Goal: Check status: Check status

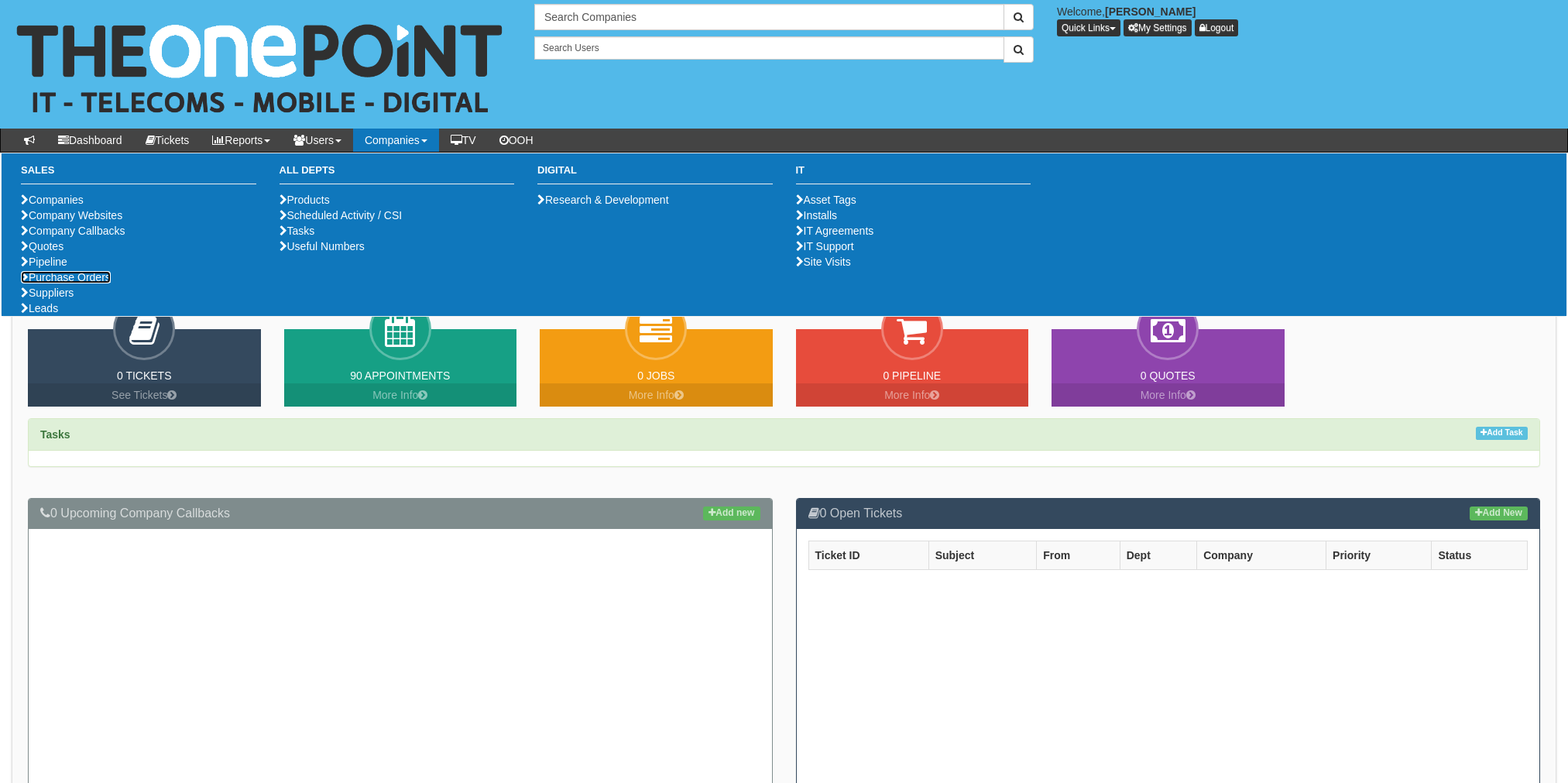
click at [70, 283] on link "Purchase Orders" at bounding box center [66, 277] width 90 height 12
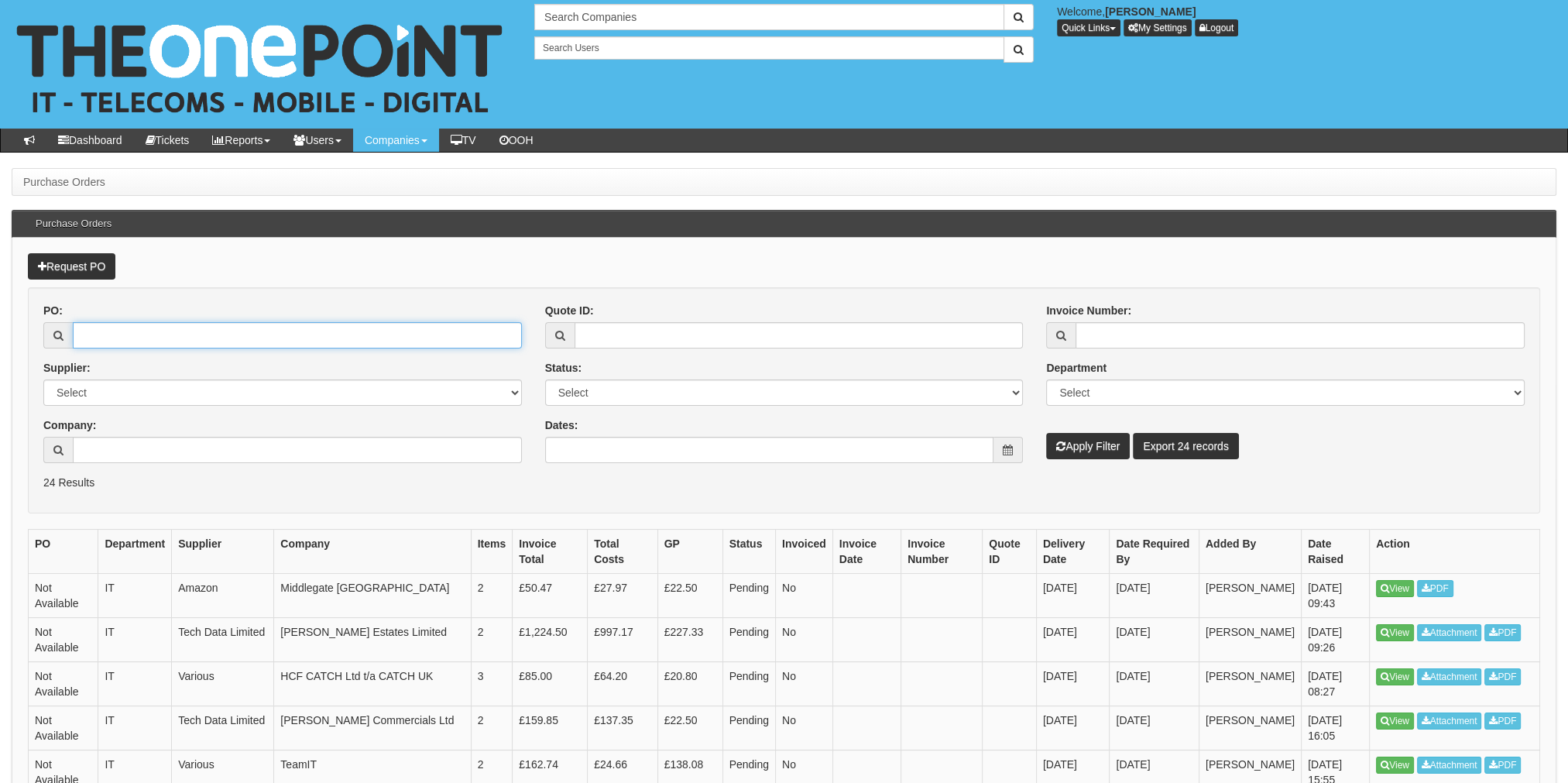
click at [108, 324] on input "PO:" at bounding box center [297, 335] width 449 height 27
drag, startPoint x: 214, startPoint y: 332, endPoint x: 229, endPoint y: 342, distance: 18.0
click at [213, 332] on input "PO:" at bounding box center [297, 335] width 449 height 27
type input "I"
click at [211, 400] on select "Select 123 REG.co.uk 1Password 3 4Gon AA Jones Electric Ltd Abzorb Access Group…" at bounding box center [283, 392] width 479 height 27
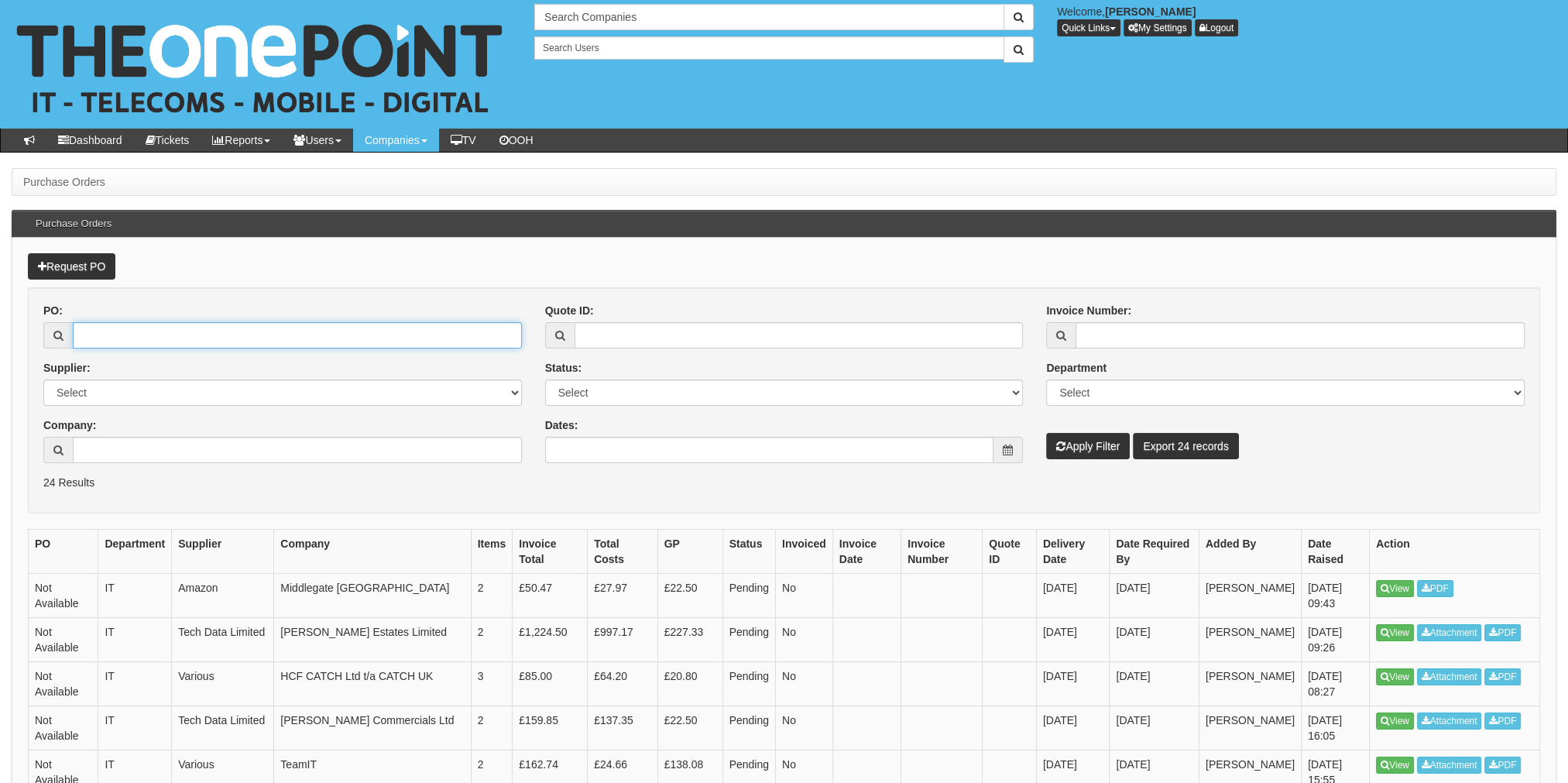
drag, startPoint x: 104, startPoint y: 328, endPoint x: 110, endPoint y: 439, distance: 111.2
click at [104, 329] on input "PO:" at bounding box center [297, 335] width 449 height 27
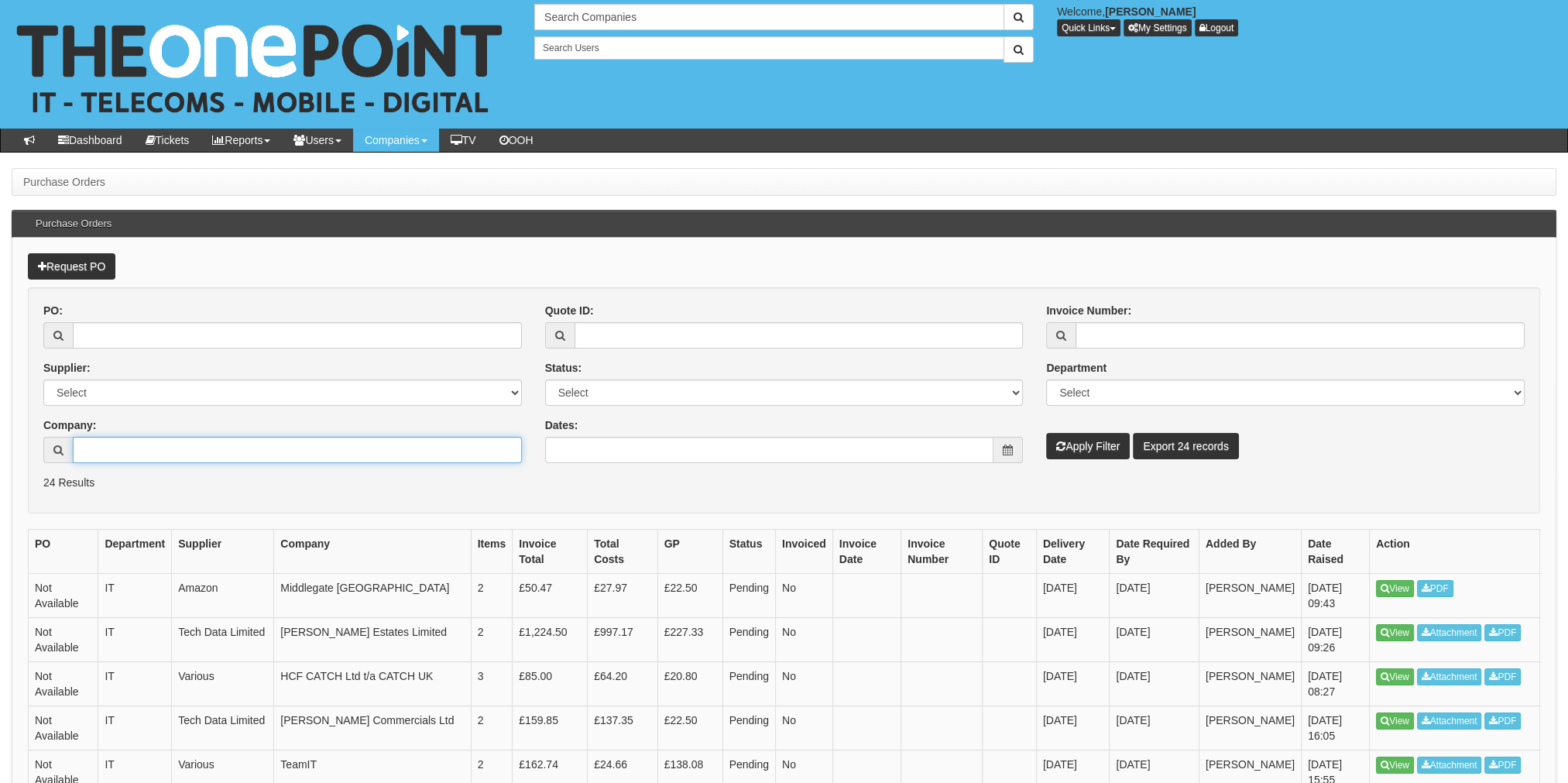
click at [112, 451] on input "Company:" at bounding box center [297, 450] width 449 height 27
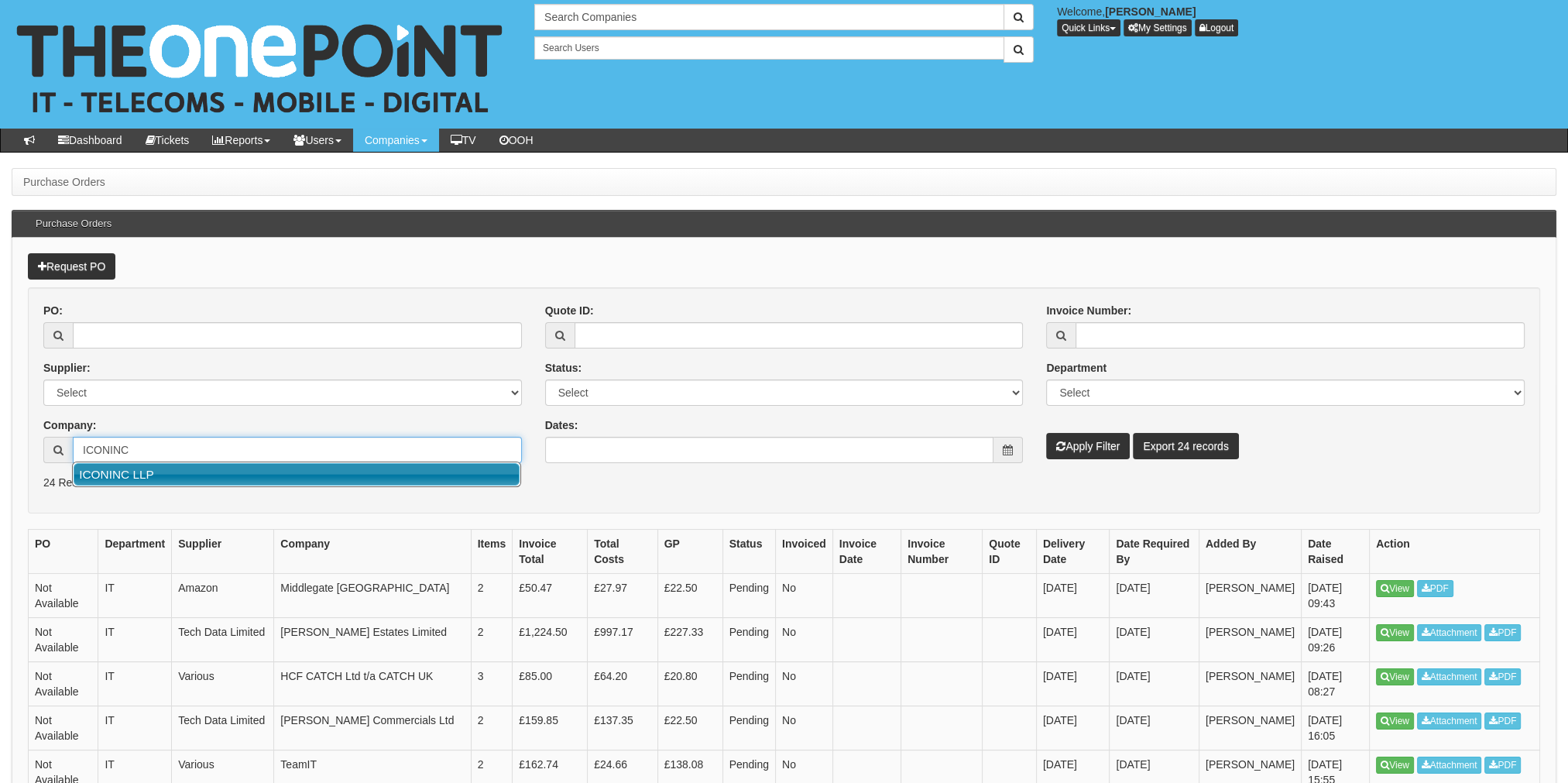
click at [115, 466] on link "ICONINC LLP" at bounding box center [296, 474] width 446 height 23
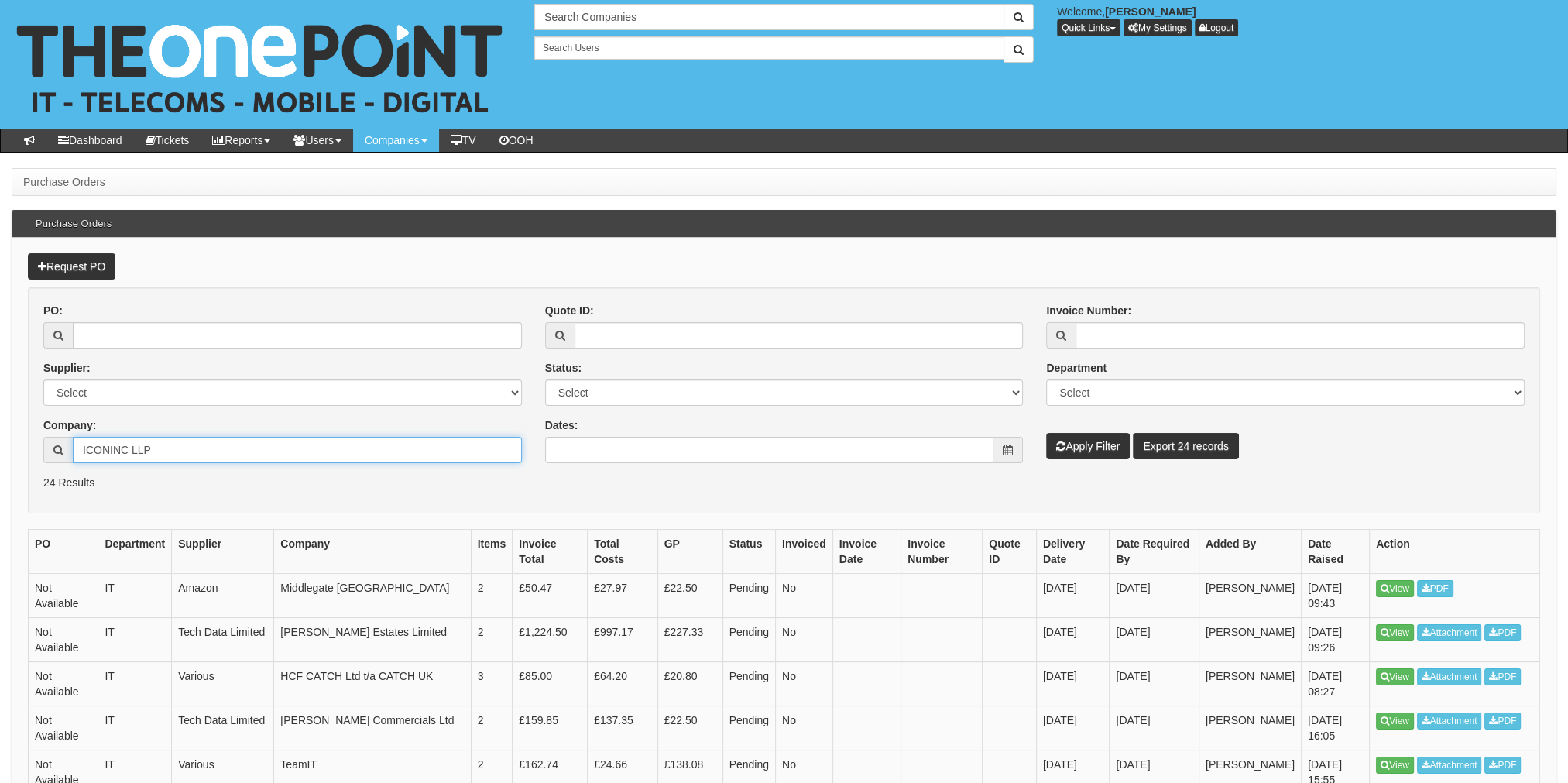
type input "ICONINC LLP"
click at [1104, 456] on button "Apply Filter" at bounding box center [1087, 446] width 83 height 27
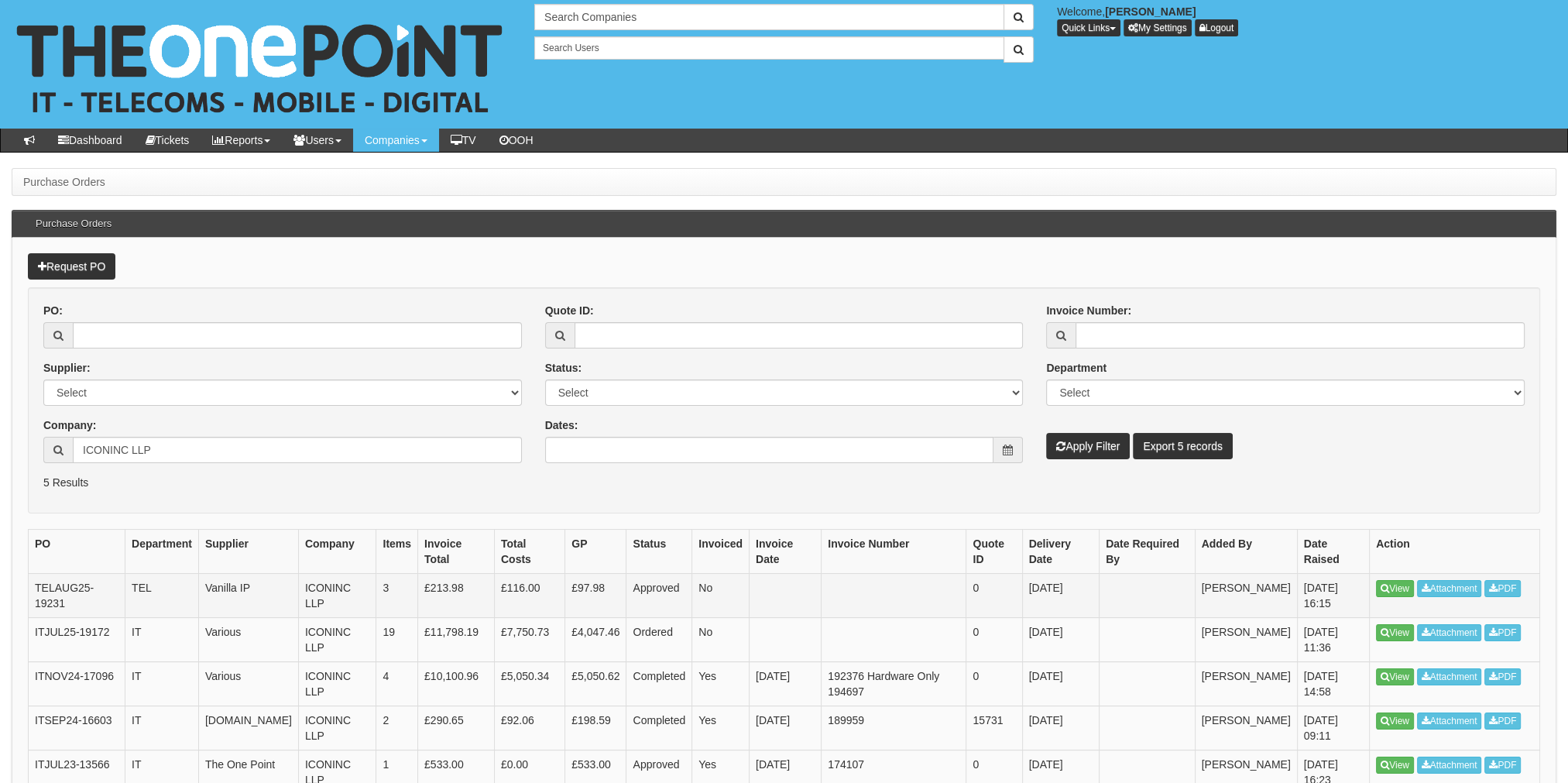
scroll to position [91, 0]
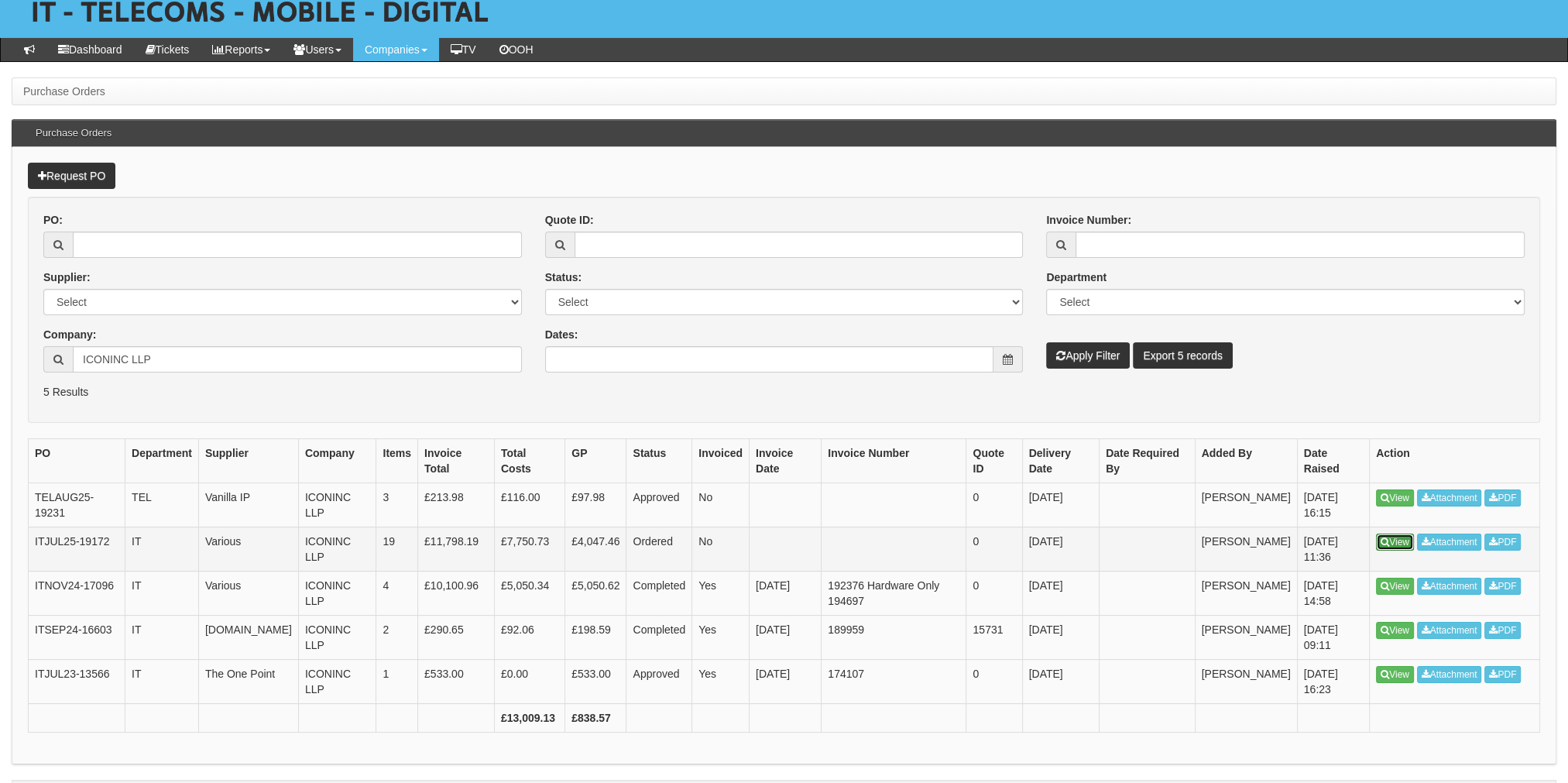
click at [1400, 544] on link "View" at bounding box center [1395, 541] width 38 height 17
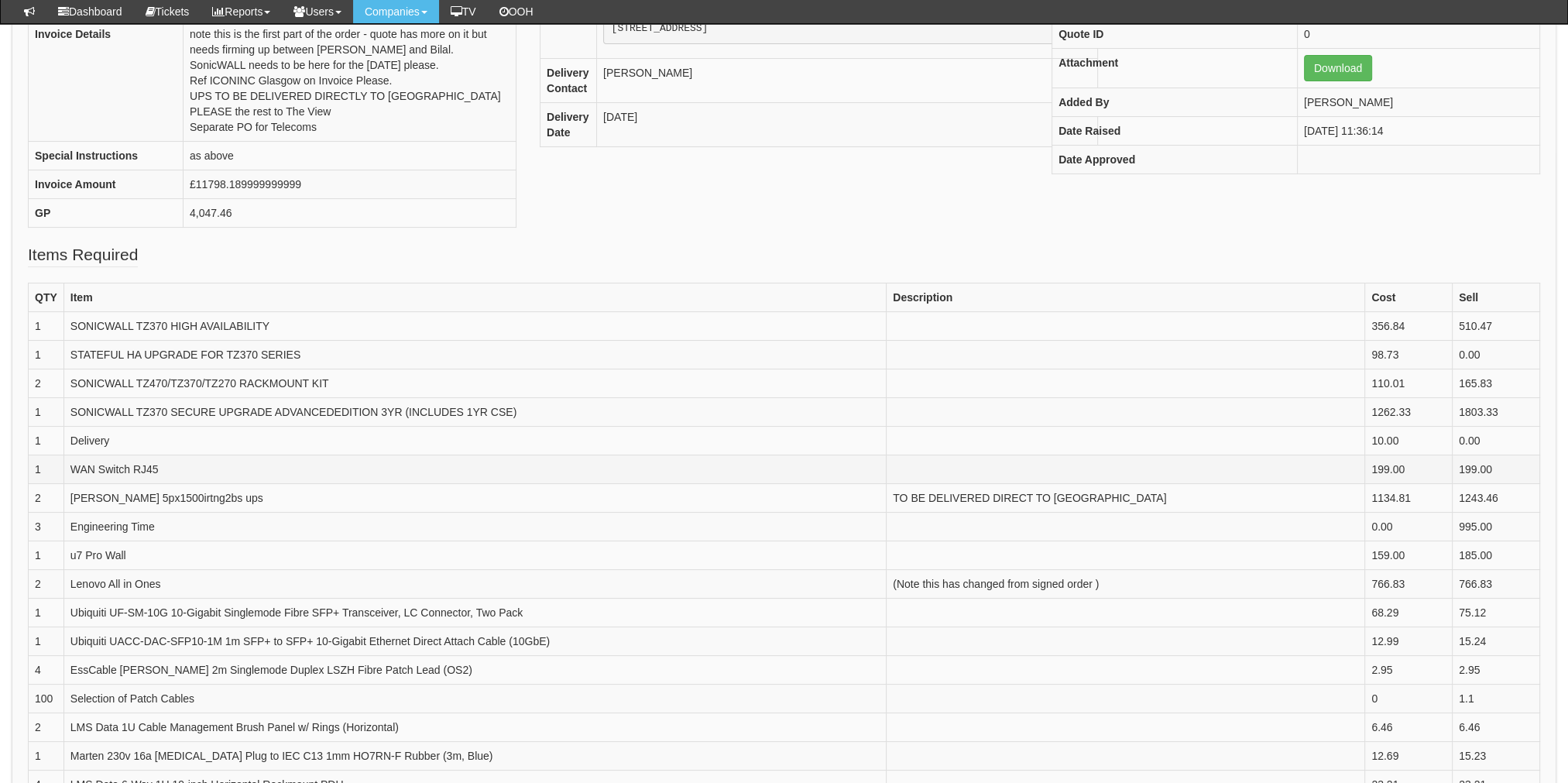
scroll to position [387, 0]
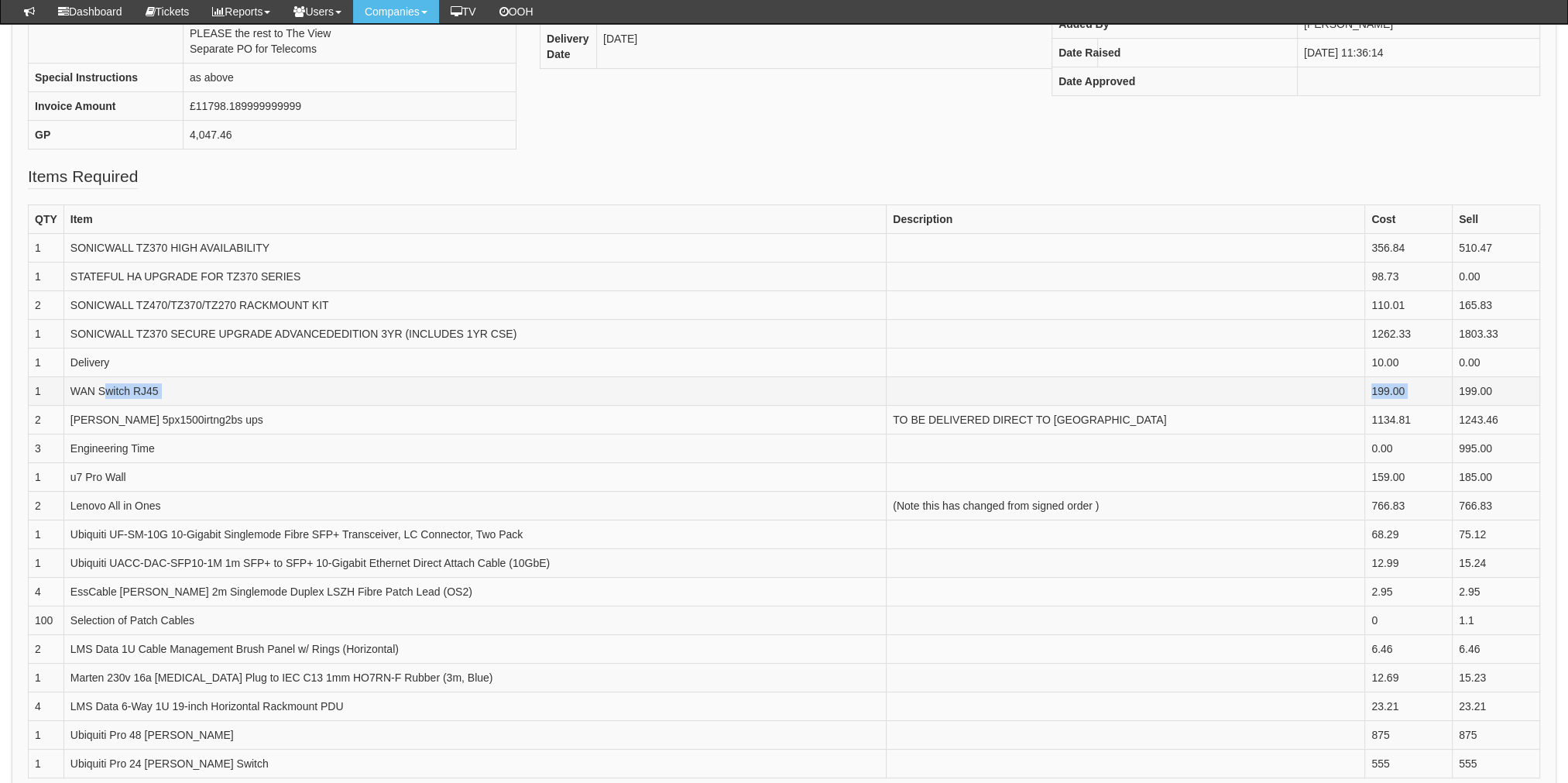
drag, startPoint x: 108, startPoint y: 393, endPoint x: 1456, endPoint y: 381, distance: 1348.1
click at [1456, 381] on tr "1 WAN Switch RJ45 199.00 199.00" at bounding box center [784, 390] width 1511 height 28
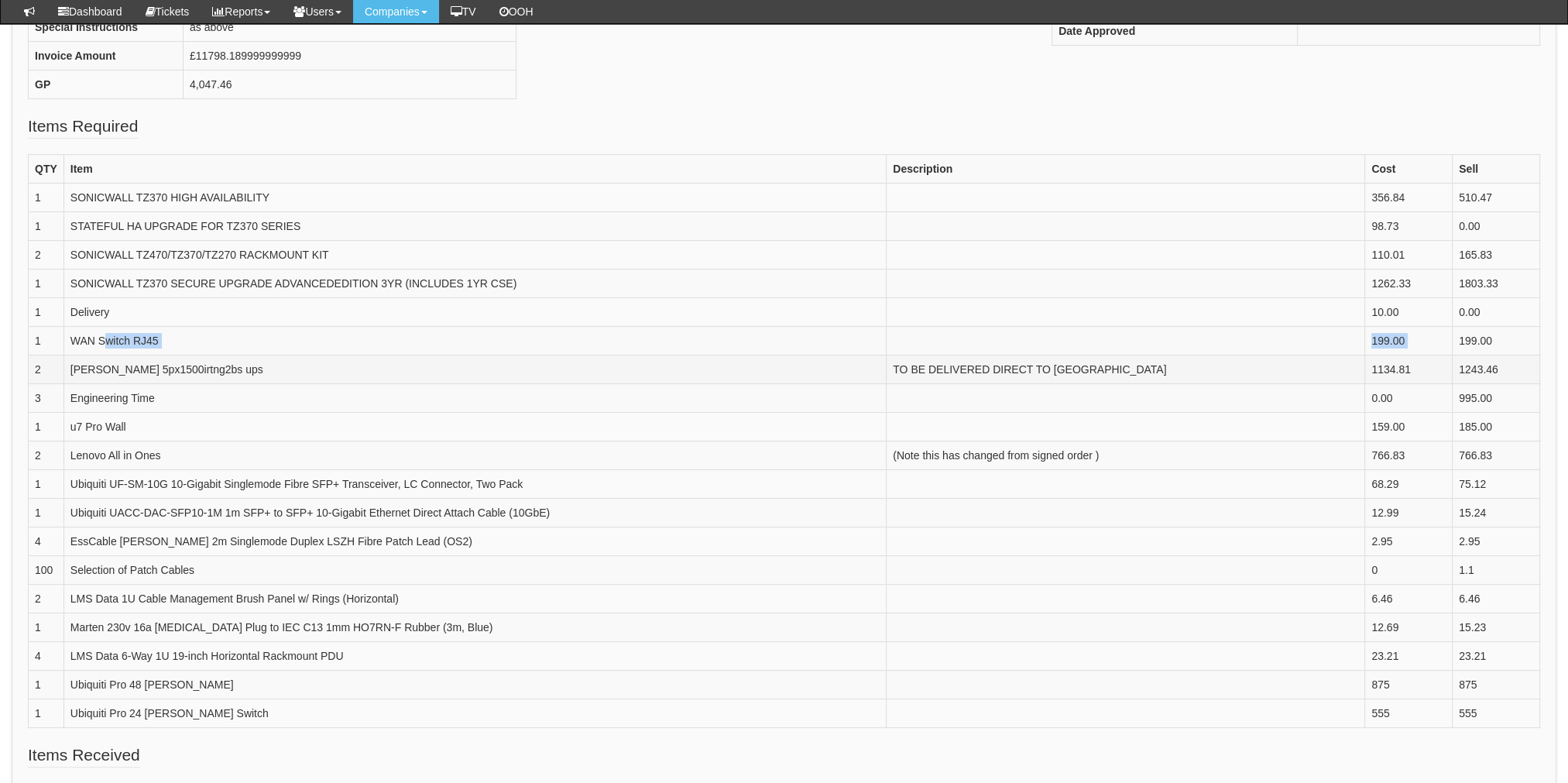
scroll to position [464, 0]
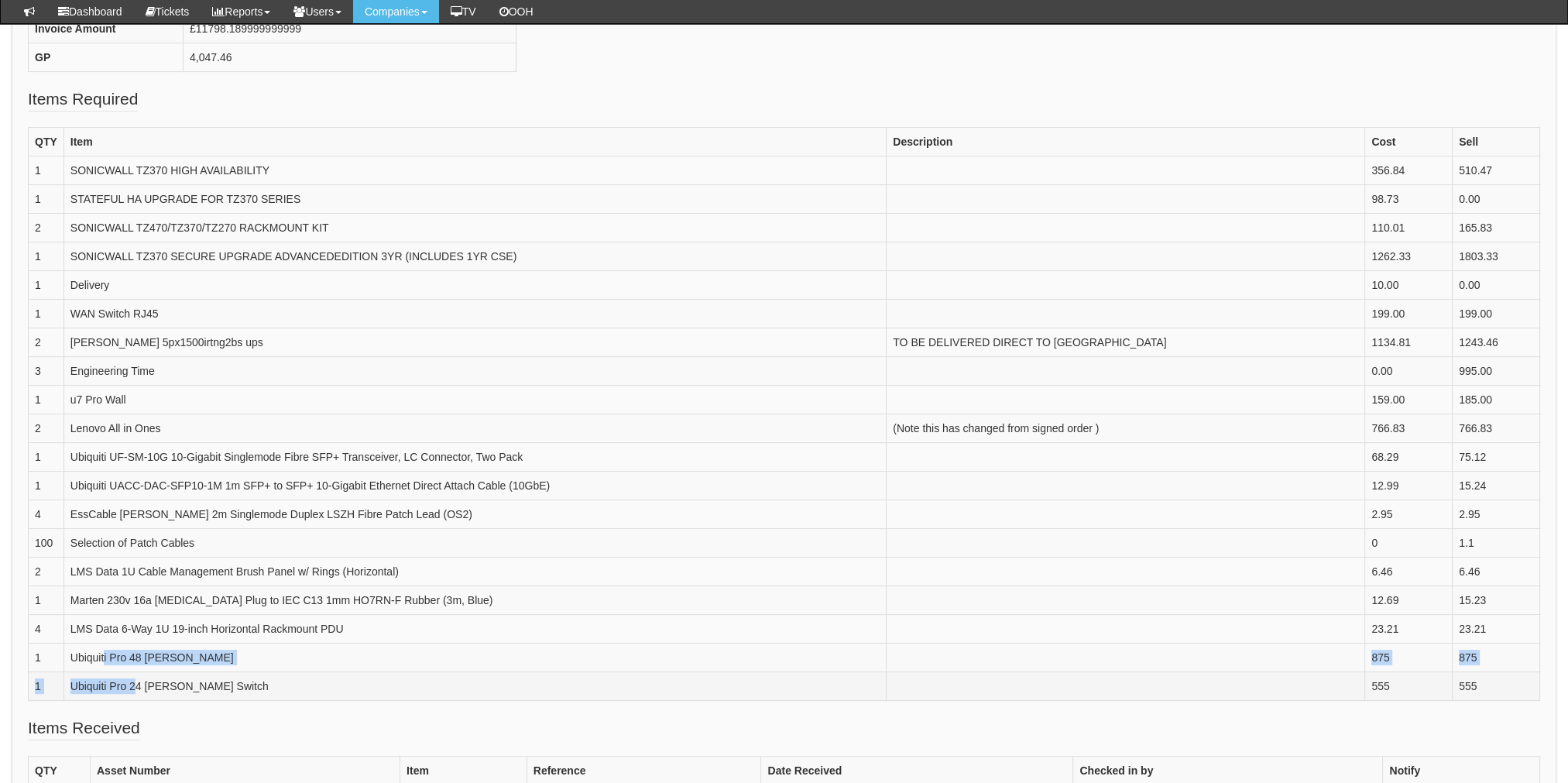
drag, startPoint x: 103, startPoint y: 654, endPoint x: 136, endPoint y: 685, distance: 45.3
click at [136, 685] on tbody "QTY Item Description Cost Sell 1 SONICWALL TZ370 HIGH AVAILABILITY 356.84 510.4…" at bounding box center [784, 413] width 1511 height 573
click at [134, 683] on td "Ubiquiti Pro 24 PoE Switch" at bounding box center [474, 685] width 823 height 28
click at [163, 508] on td "EssCable LC - LC 2m Singlemode Duplex LSZH Fibre Patch Lead (OS2)" at bounding box center [474, 513] width 823 height 28
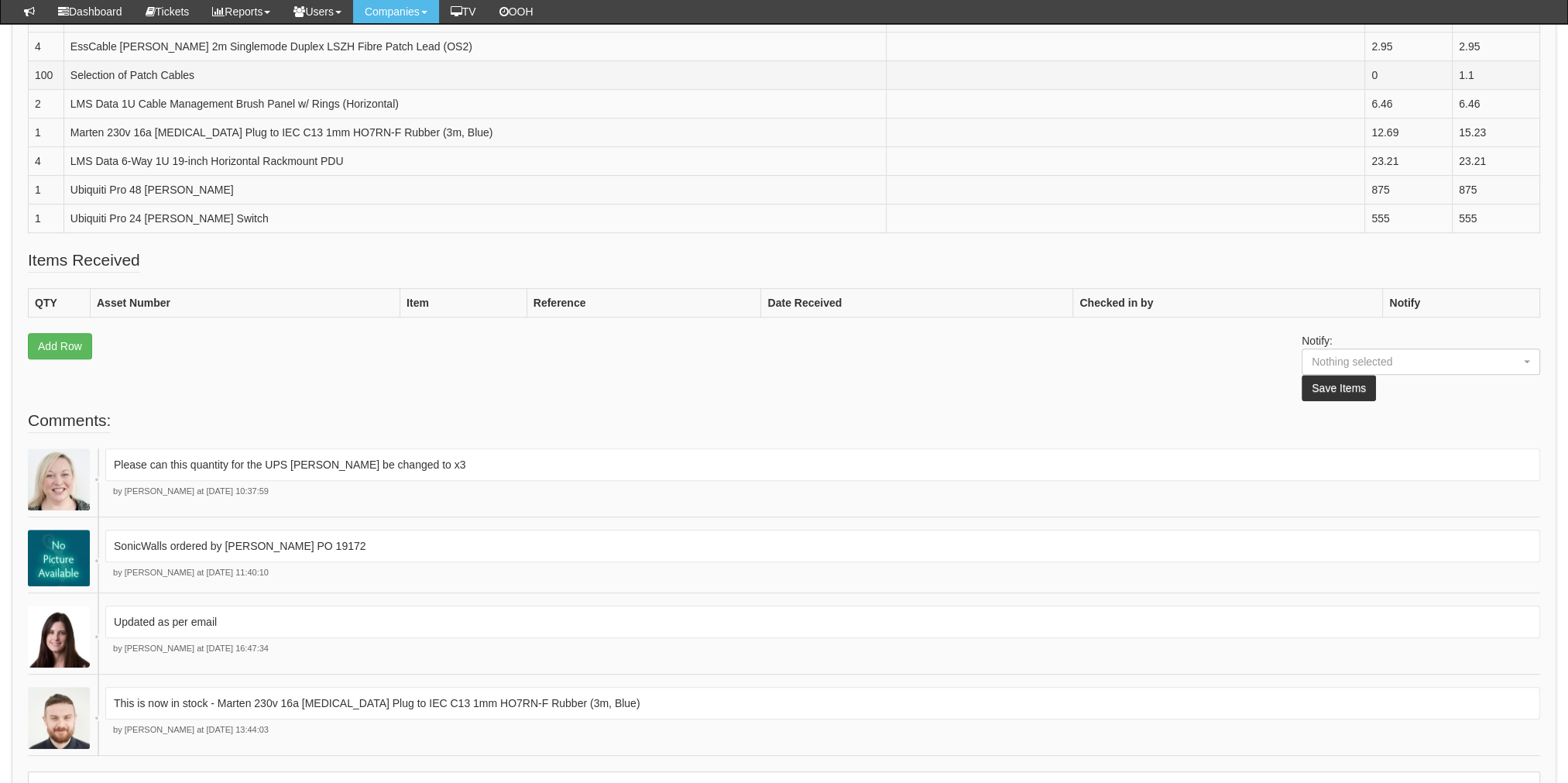
scroll to position [1006, 0]
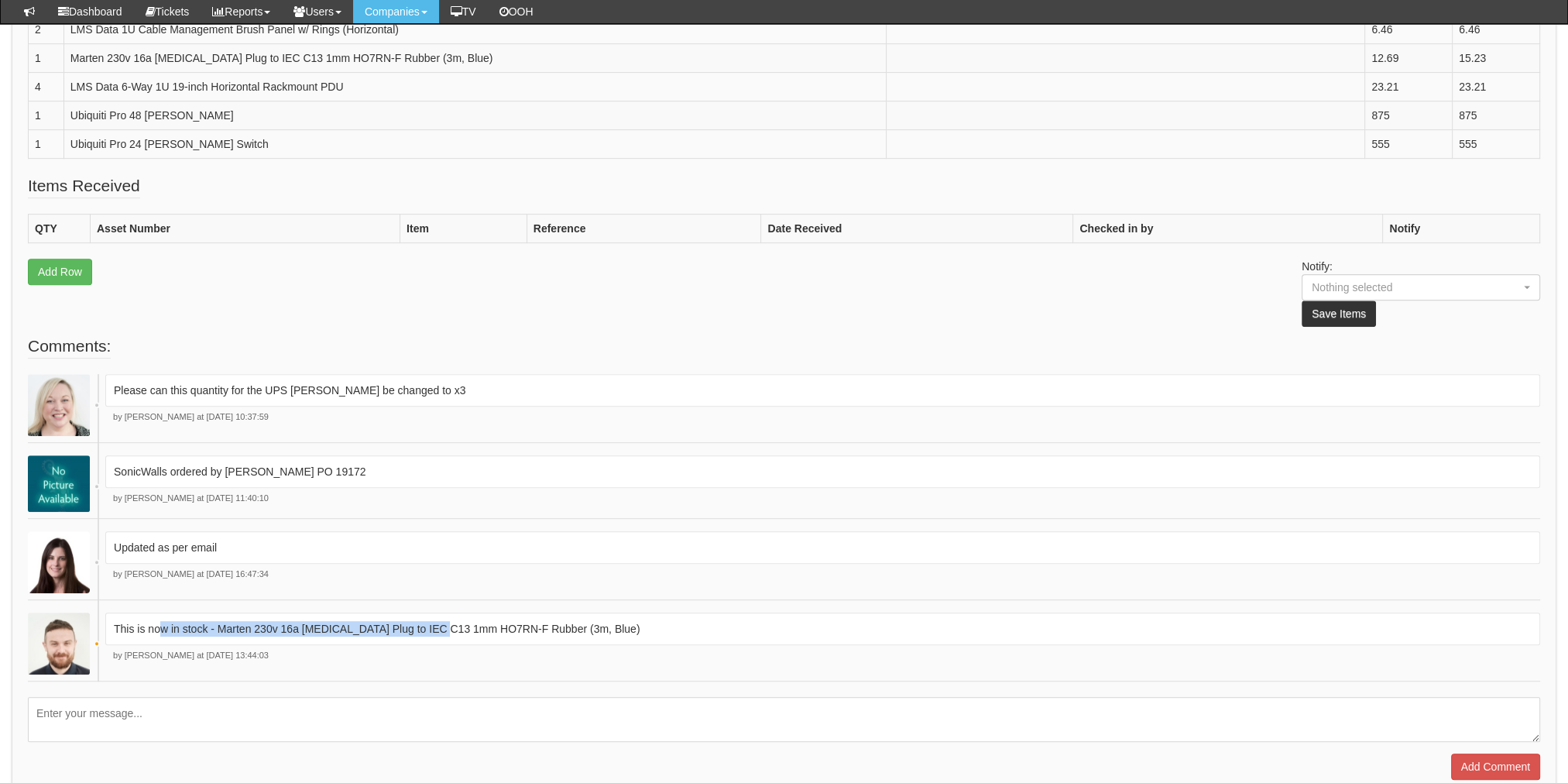
drag, startPoint x: 176, startPoint y: 620, endPoint x: 454, endPoint y: 620, distance: 278.0
click at [454, 621] on p "This is now in stock - Marten 230v 16a PCE Plug to IEC C13 1mm HO7RN-F Rubber (…" at bounding box center [823, 629] width 1418 height 15
click at [323, 627] on p "This is now in stock - Marten 230v 16a PCE Plug to IEC C13 1mm HO7RN-F Rubber (…" at bounding box center [823, 629] width 1418 height 15
